Goal: Find specific page/section: Find specific page/section

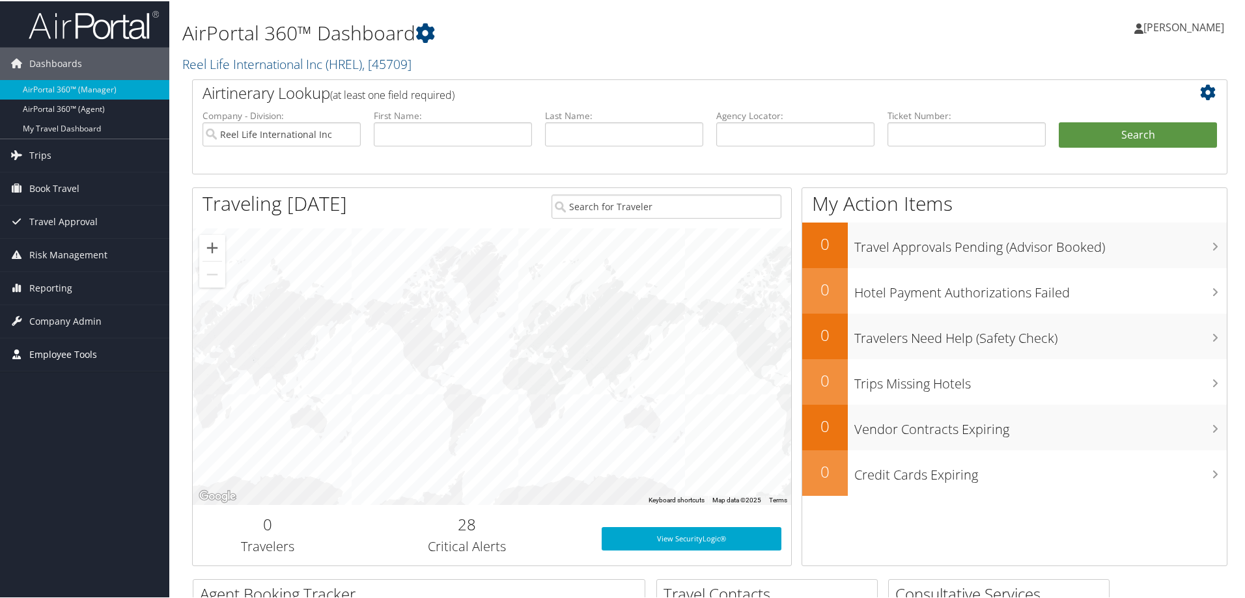
click at [76, 354] on span "Employee Tools" at bounding box center [63, 353] width 68 height 33
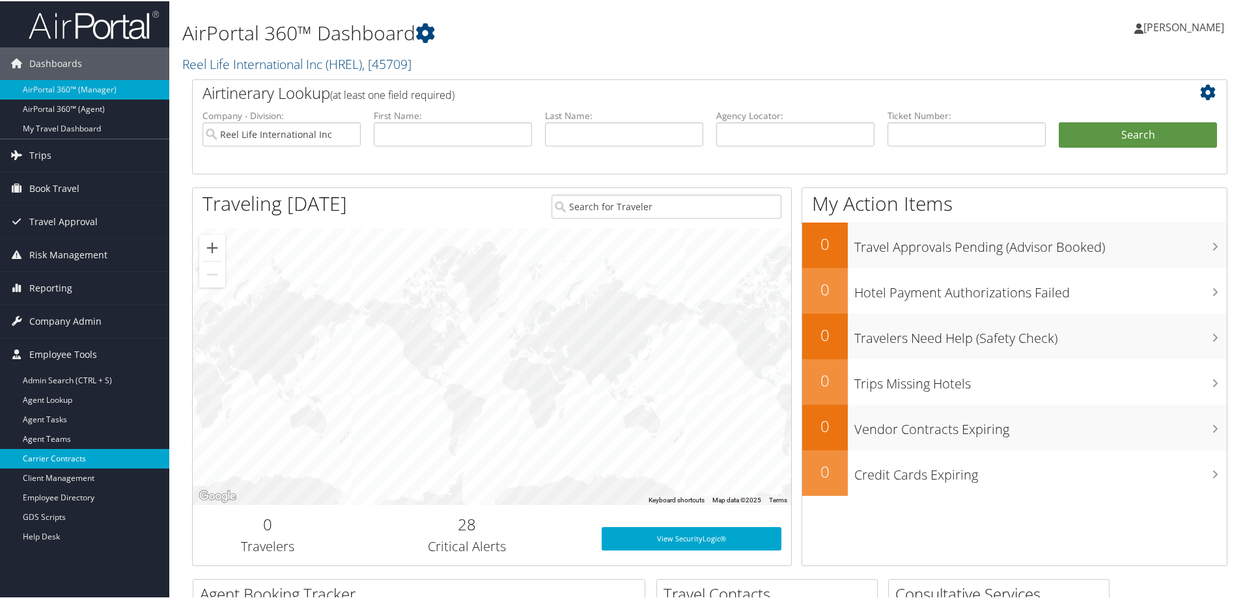
click at [59, 456] on link "Carrier Contracts" at bounding box center [84, 458] width 169 height 20
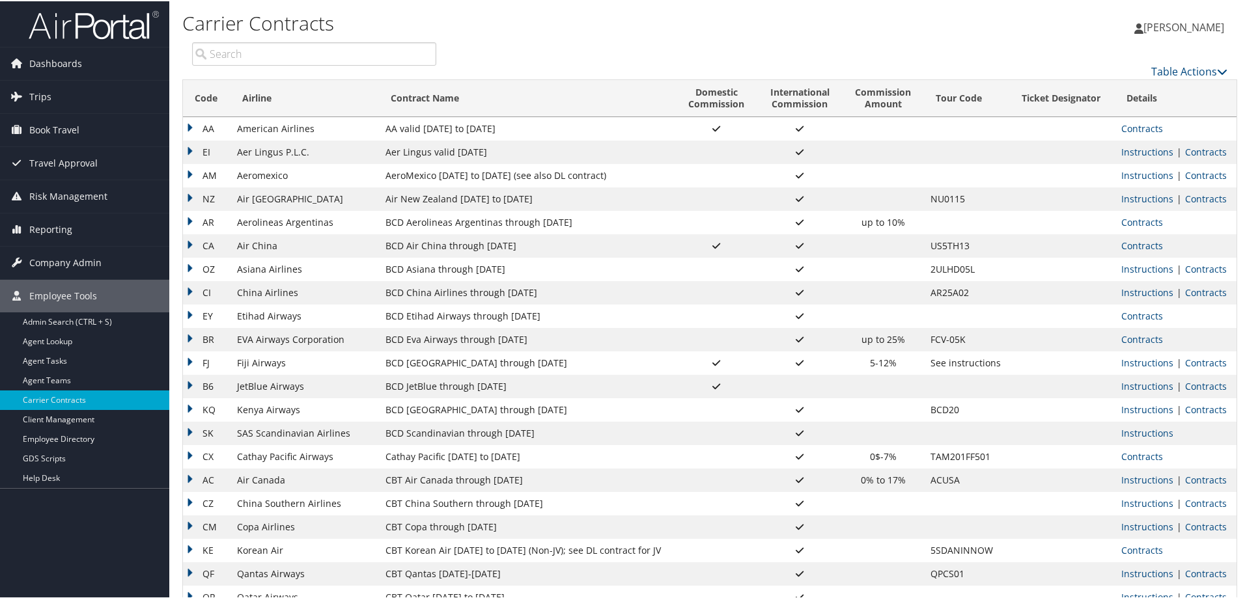
click at [260, 48] on input "search" at bounding box center [314, 52] width 244 height 23
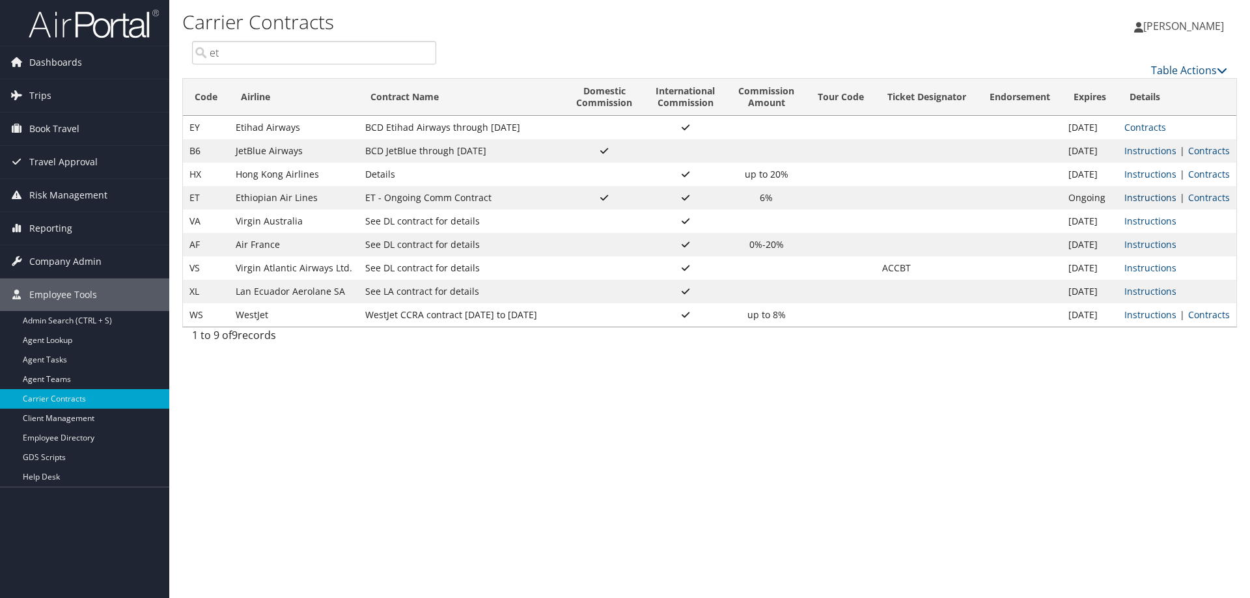
type input "et"
click at [1156, 197] on link "Instructions" at bounding box center [1151, 197] width 52 height 12
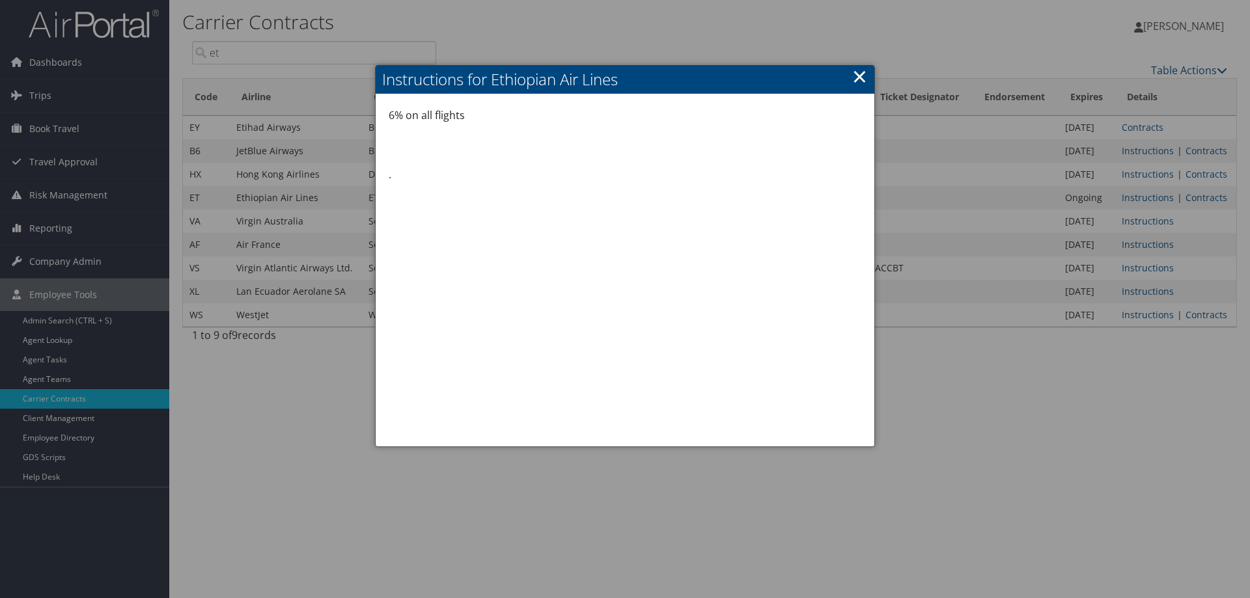
click at [1192, 201] on div at bounding box center [625, 299] width 1250 height 598
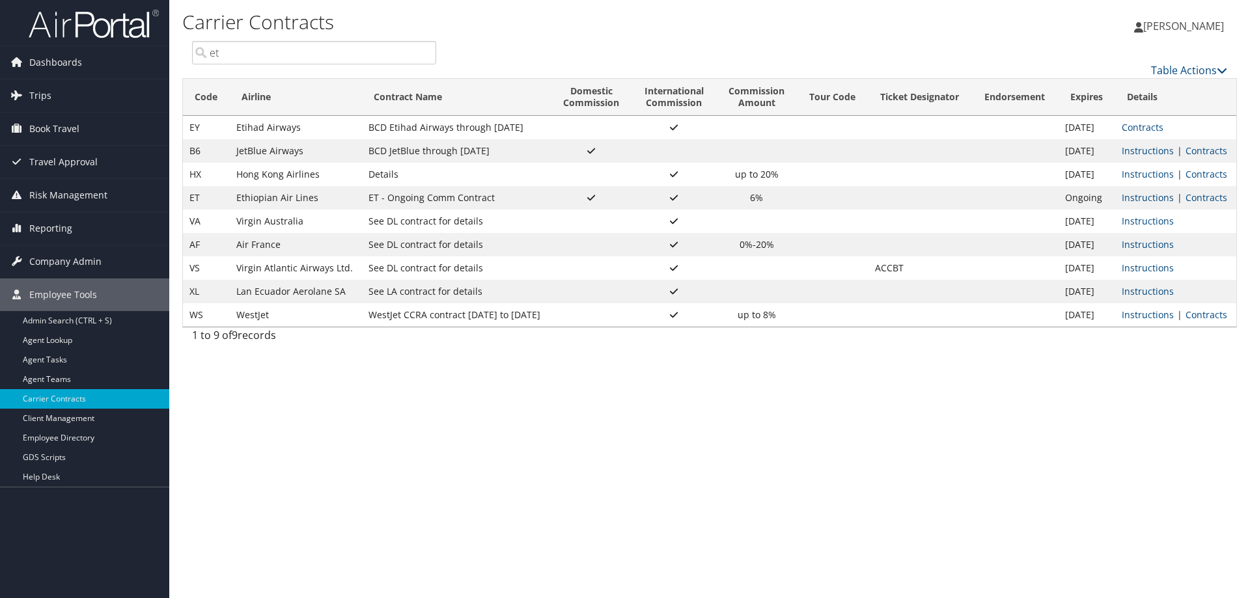
click at [1192, 201] on link "Contracts" at bounding box center [1207, 197] width 42 height 12
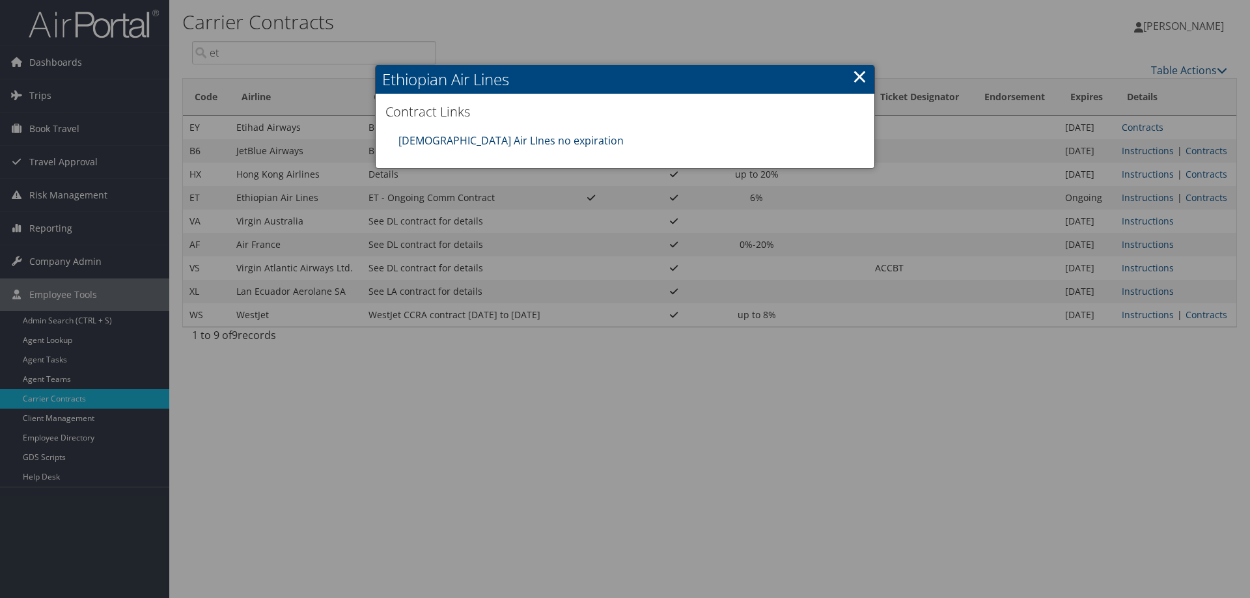
click at [476, 141] on link "[DEMOGRAPHIC_DATA] Air LInes no expiration" at bounding box center [511, 140] width 225 height 14
